Goal: Information Seeking & Learning: Learn about a topic

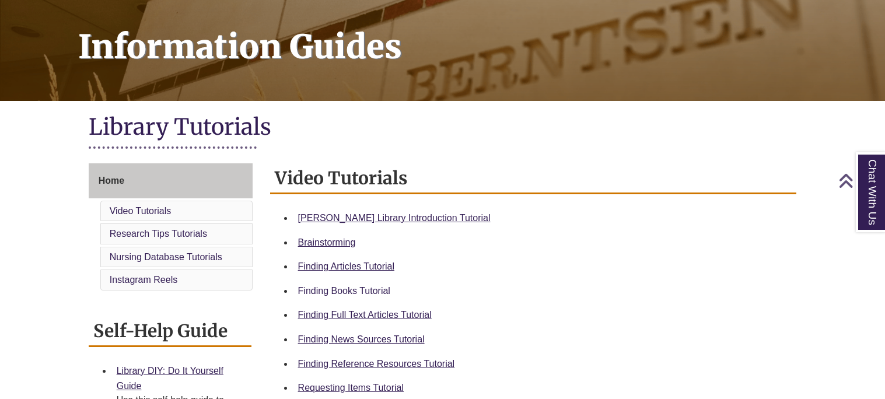
scroll to position [164, 0]
click at [313, 283] on div "Finding Books Tutorial" at bounding box center [542, 290] width 489 height 15
click at [346, 293] on link "Finding Books Tutorial" at bounding box center [344, 291] width 92 height 10
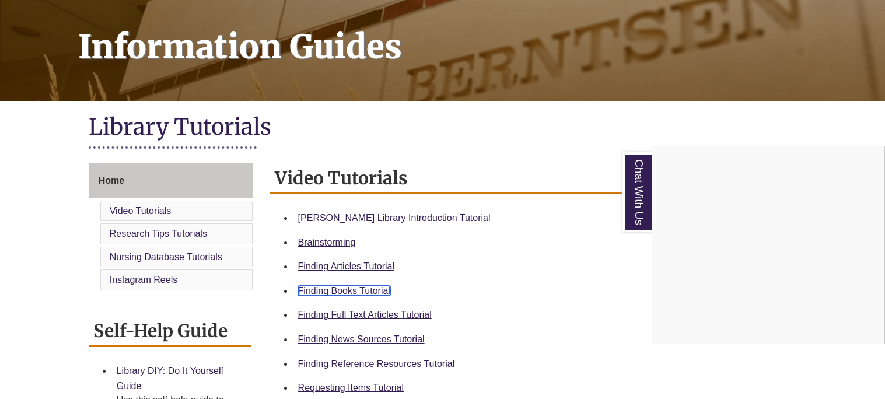
scroll to position [0, 0]
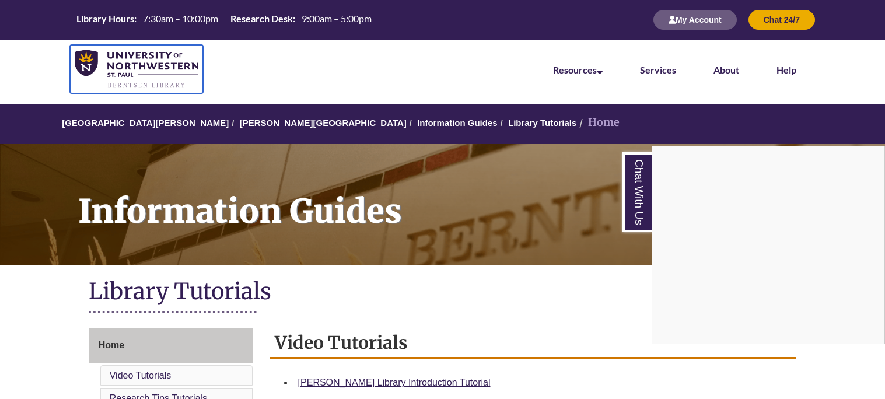
click at [146, 59] on img at bounding box center [137, 69] width 124 height 39
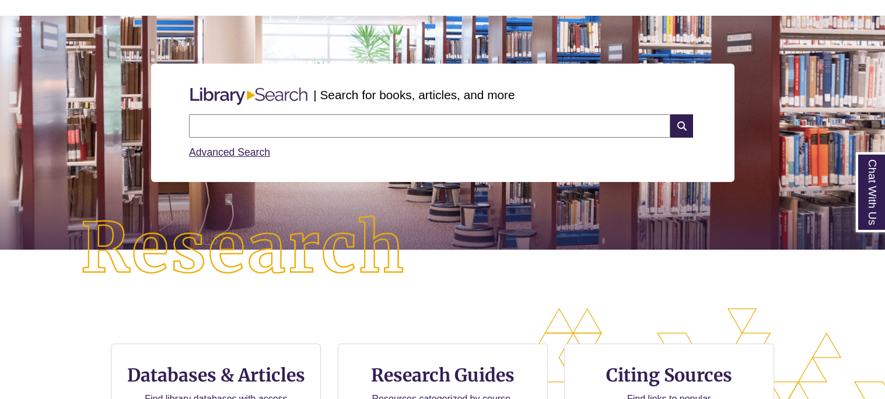
click at [262, 125] on input "text" at bounding box center [429, 125] width 481 height 23
type input "**********"
click at [676, 129] on icon at bounding box center [681, 125] width 22 height 23
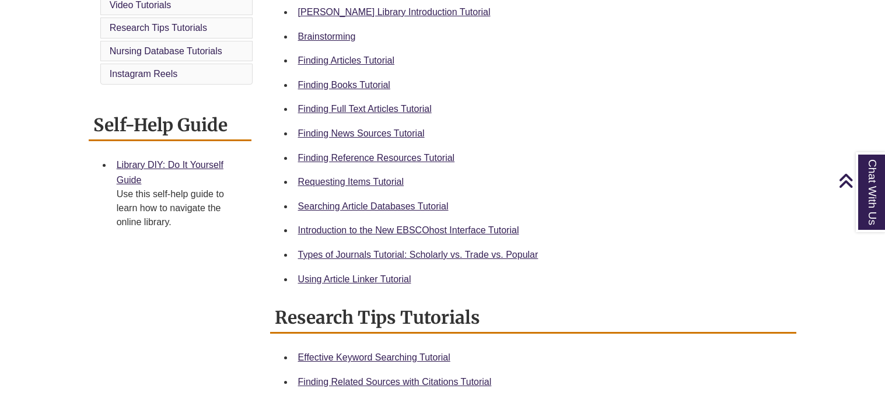
scroll to position [371, 0]
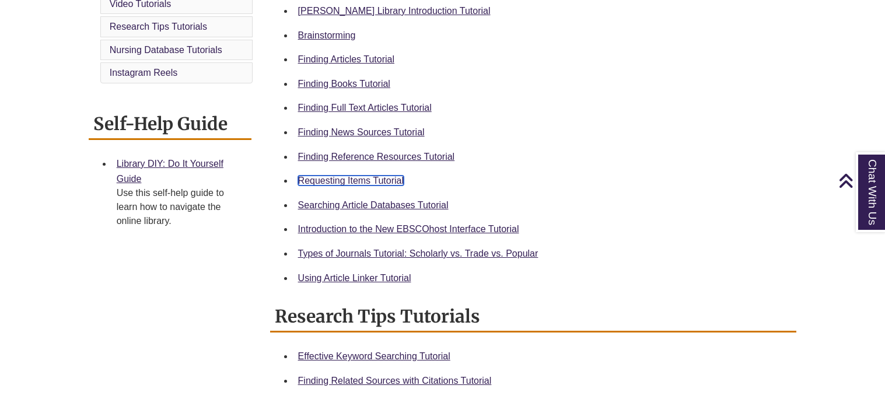
click at [367, 180] on link "Requesting Items Tutorial" at bounding box center [351, 181] width 106 height 10
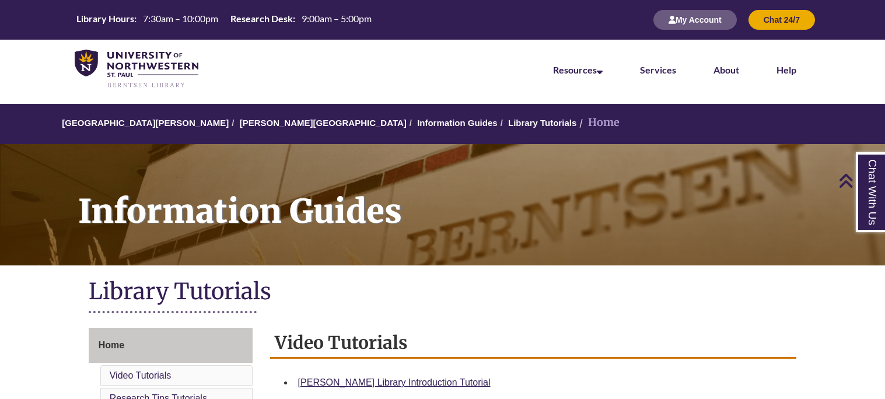
scroll to position [296, 0]
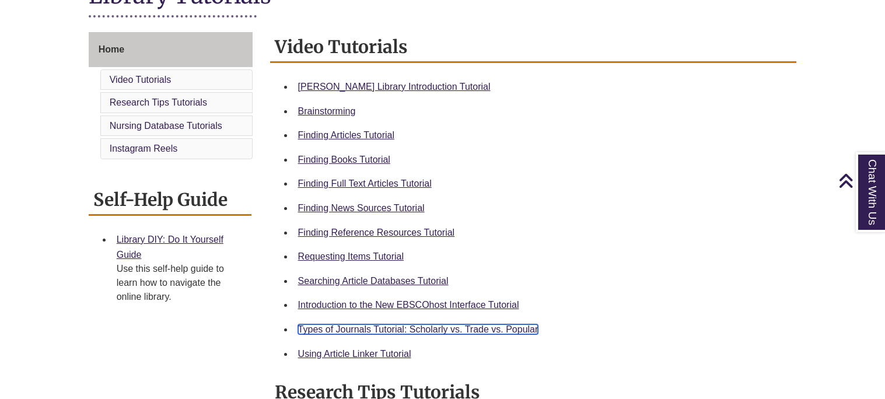
click at [355, 325] on link "Types of Journals Tutorial: Scholarly vs. Trade vs. Popular" at bounding box center [418, 329] width 240 height 10
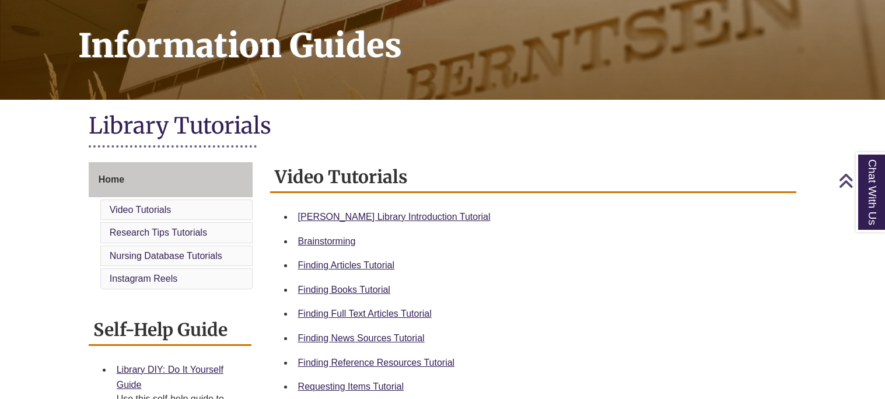
scroll to position [167, 0]
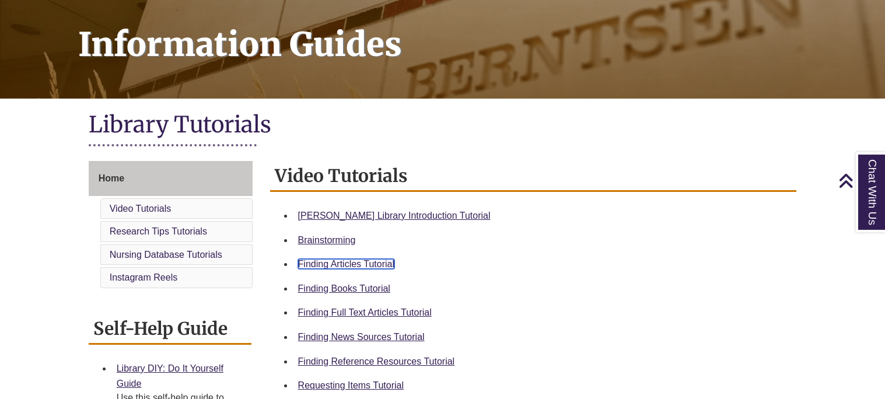
click at [338, 261] on link "Finding Articles Tutorial" at bounding box center [346, 264] width 96 height 10
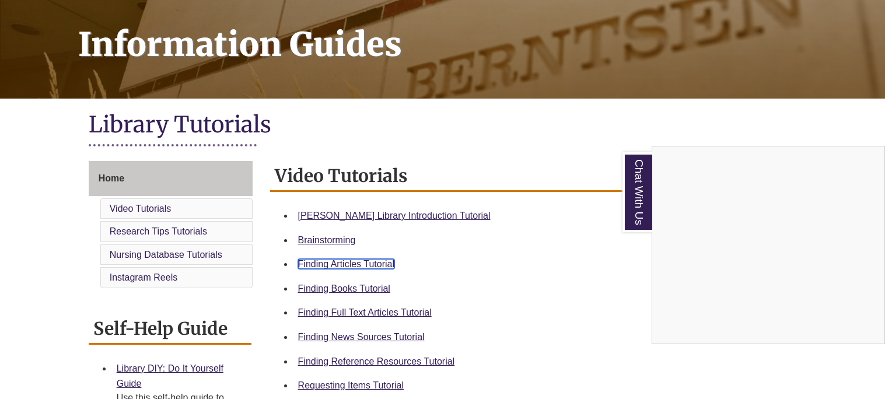
scroll to position [0, 0]
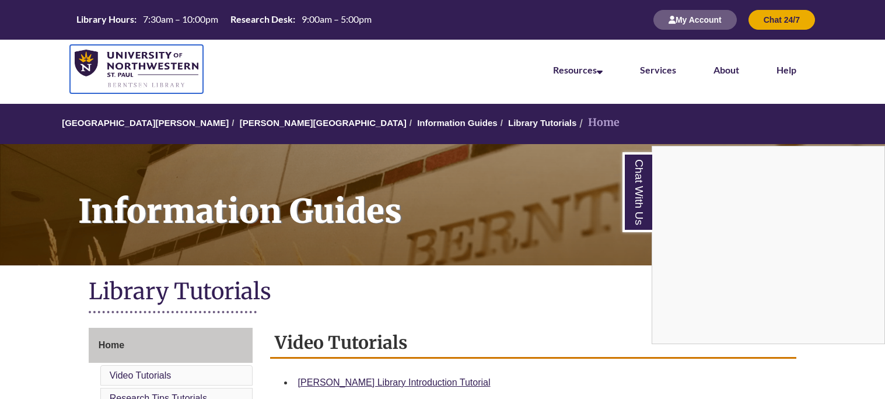
click at [149, 64] on img at bounding box center [137, 69] width 124 height 39
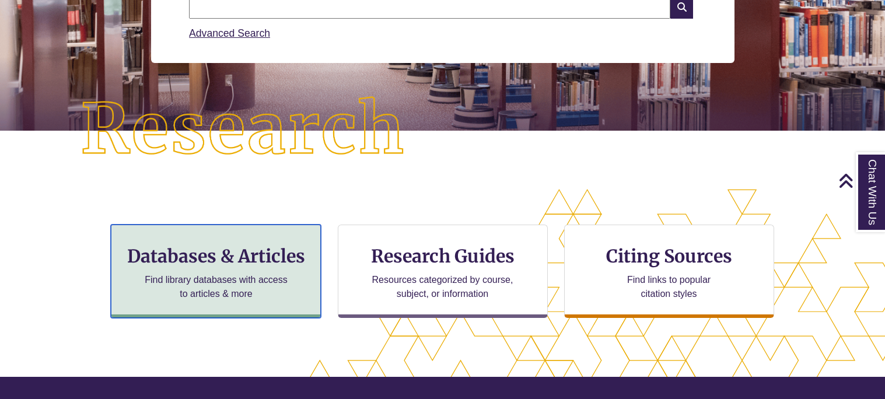
click at [215, 266] on h3 "Databases & Articles" at bounding box center [216, 256] width 190 height 22
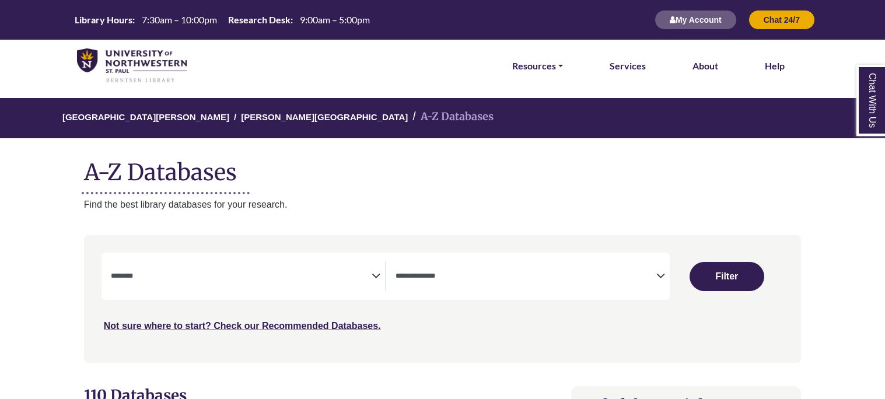
select select "Database Subject Filter"
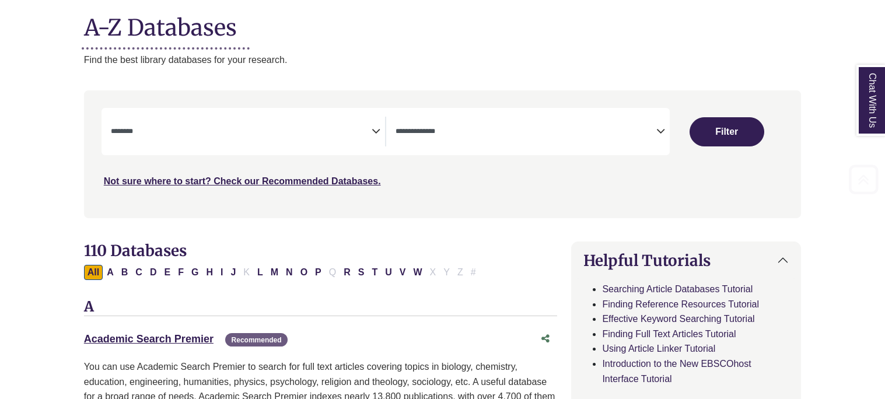
scroll to position [154, 0]
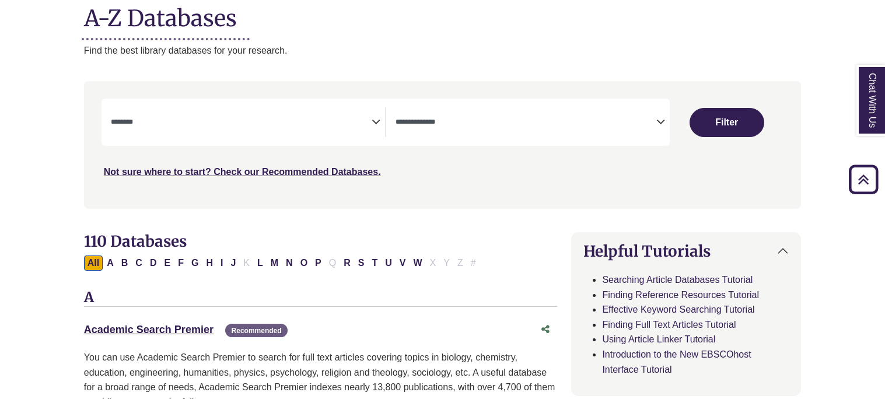
click at [431, 126] on textarea "Search" at bounding box center [525, 122] width 261 height 9
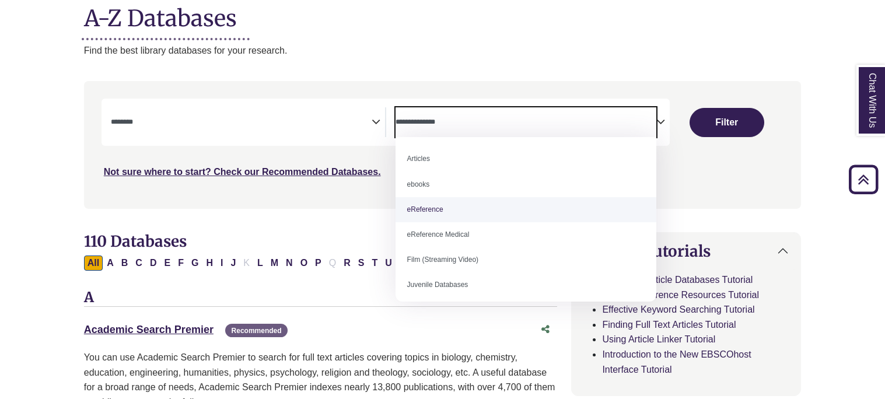
select select "*****"
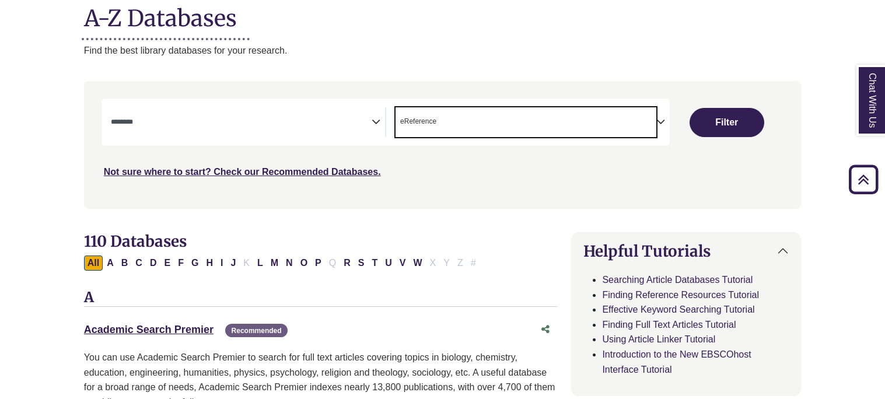
scroll to position [22, 0]
click at [337, 130] on span "Search filters" at bounding box center [241, 122] width 261 height 30
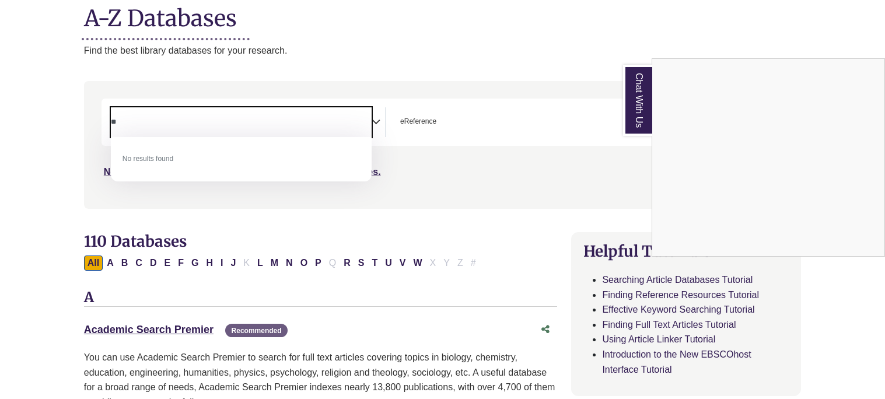
type textarea "*"
